Goal: Information Seeking & Learning: Understand process/instructions

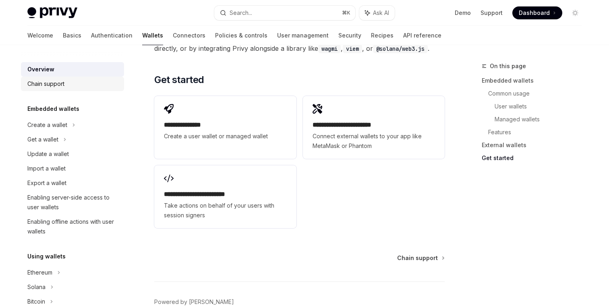
click at [52, 84] on div "Chain support" at bounding box center [45, 84] width 37 height 10
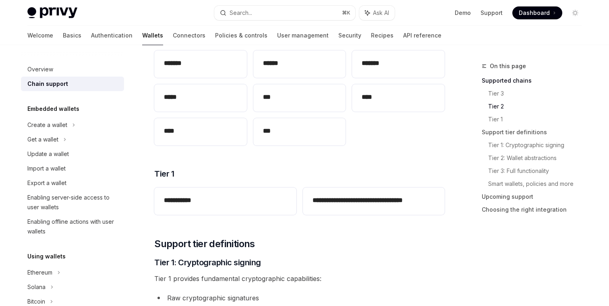
scroll to position [188, 0]
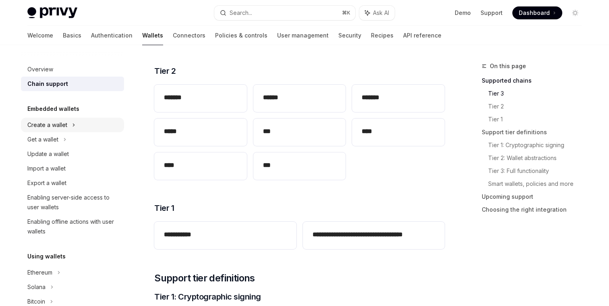
click at [65, 128] on div "Create a wallet" at bounding box center [47, 125] width 40 height 10
type textarea "*"
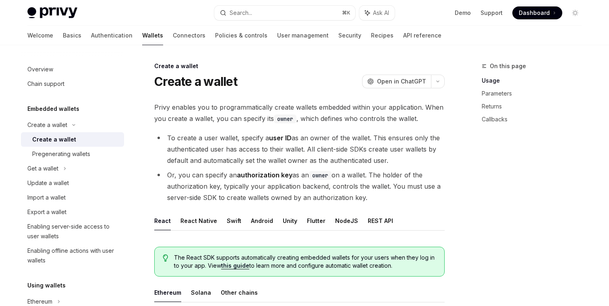
click at [225, 110] on span "Privy enables you to programmatically create wallets embedded within your appli…" at bounding box center [299, 113] width 291 height 23
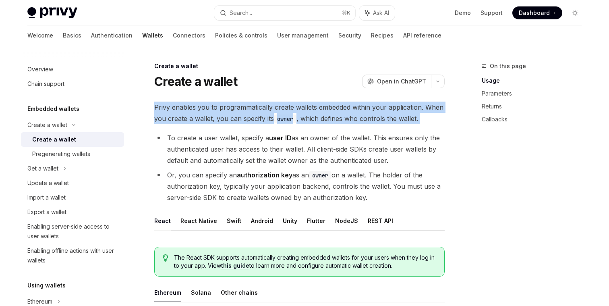
click at [225, 110] on span "Privy enables you to programmatically create wallets embedded within your appli…" at bounding box center [299, 113] width 291 height 23
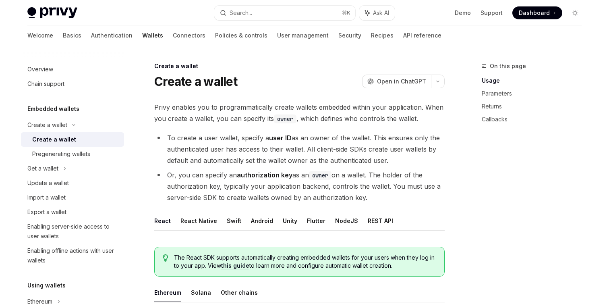
click at [258, 162] on li "To create a user wallet, specify a user ID as an owner of the wallet. This ensu…" at bounding box center [299, 149] width 291 height 34
drag, startPoint x: 302, startPoint y: 119, endPoint x: 385, endPoint y: 120, distance: 82.2
click at [385, 120] on span "Privy enables you to programmatically create wallets embedded within your appli…" at bounding box center [299, 113] width 291 height 23
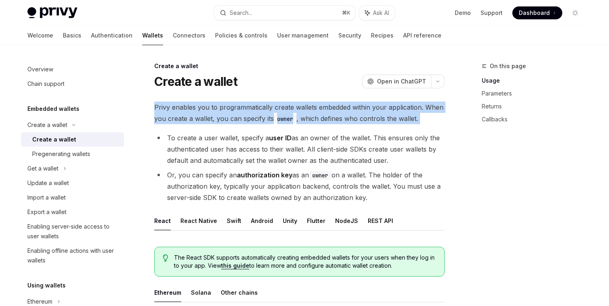
click at [385, 120] on span "Privy enables you to programmatically create wallets embedded within your appli…" at bounding box center [299, 113] width 291 height 23
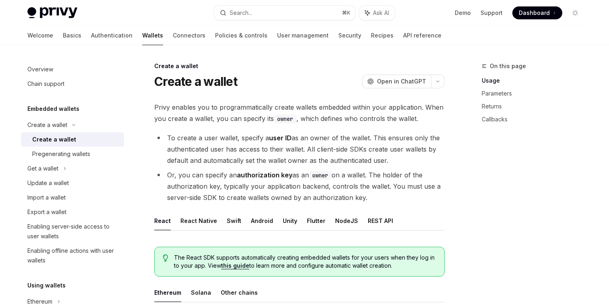
click at [369, 122] on span "Privy enables you to programmatically create wallets embedded within your appli…" at bounding box center [299, 113] width 291 height 23
click at [458, 11] on link "Demo" at bounding box center [463, 13] width 16 height 8
